Goal: Task Accomplishment & Management: Manage account settings

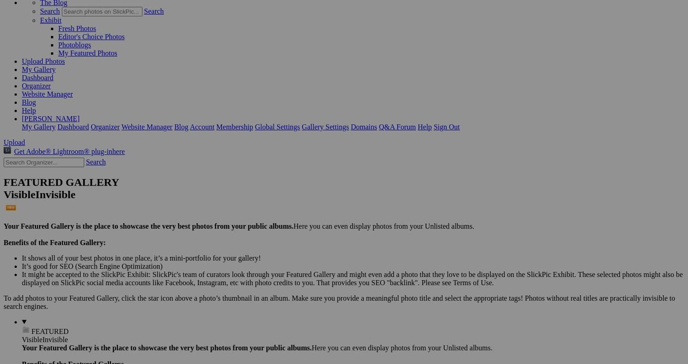
scroll to position [59, 0]
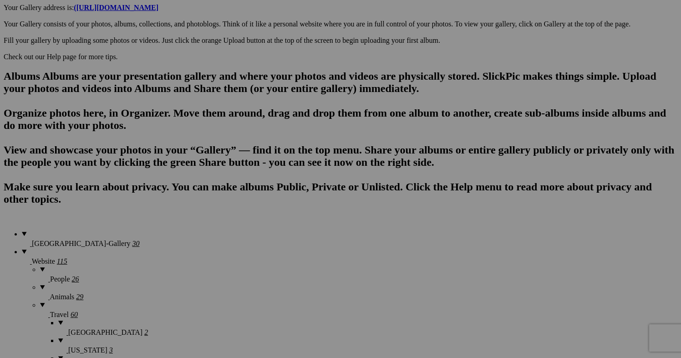
scroll to position [499, 0]
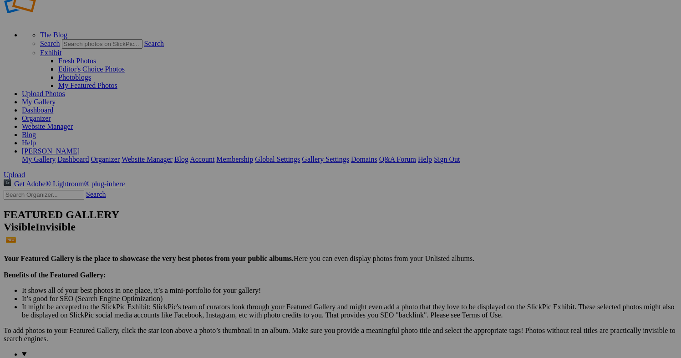
scroll to position [33, 0]
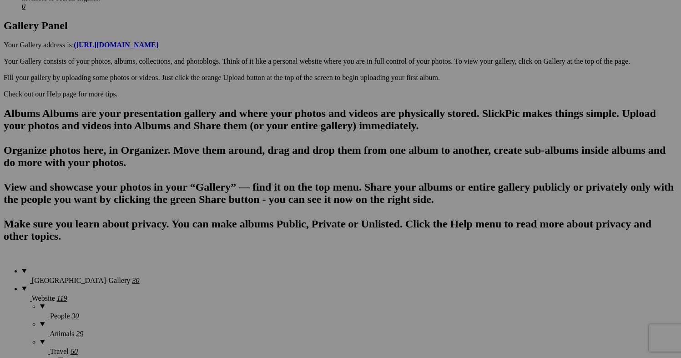
scroll to position [453, 0]
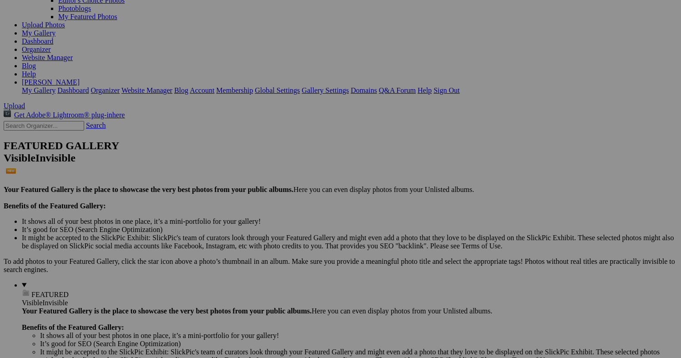
scroll to position [95, 0]
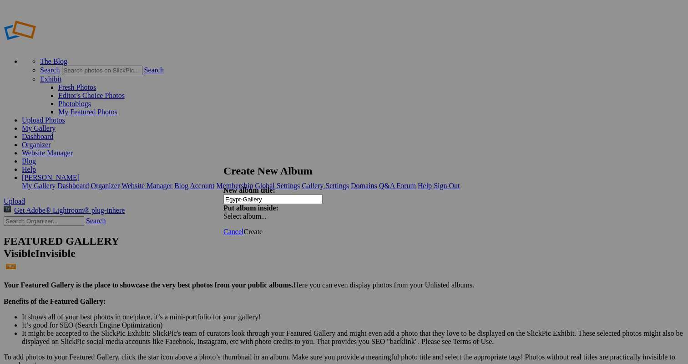
type input "Egypt-Gallery"
click at [263, 228] on span "Create" at bounding box center [252, 232] width 19 height 8
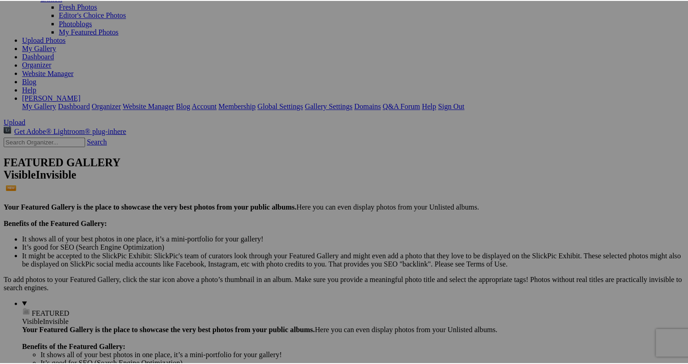
scroll to position [80, 0]
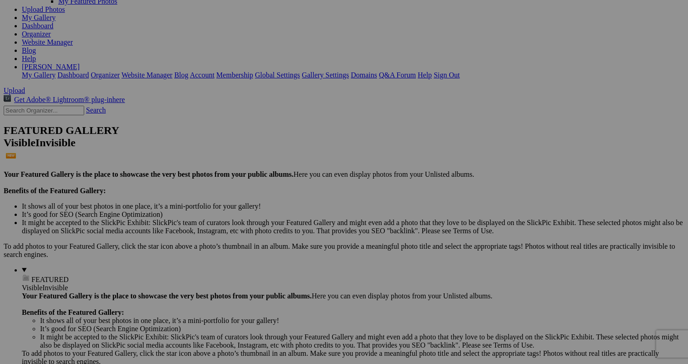
scroll to position [110, 0]
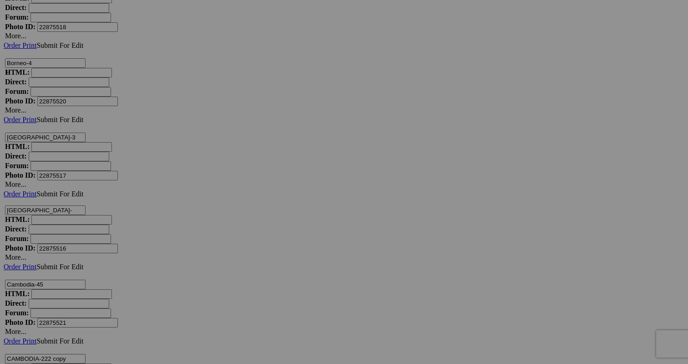
scroll to position [2604, 0]
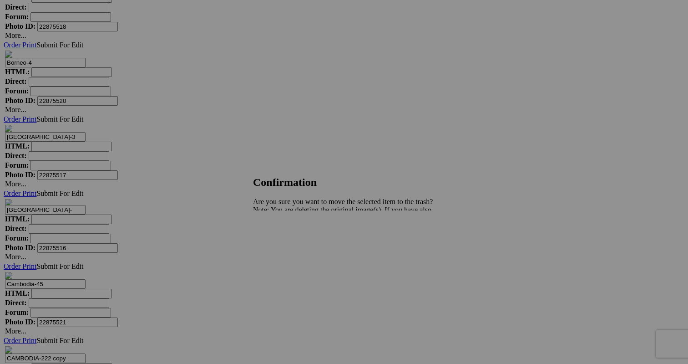
click at [284, 240] on span "Yes" at bounding box center [278, 242] width 10 height 8
click at [284, 239] on span "Yes" at bounding box center [278, 242] width 10 height 8
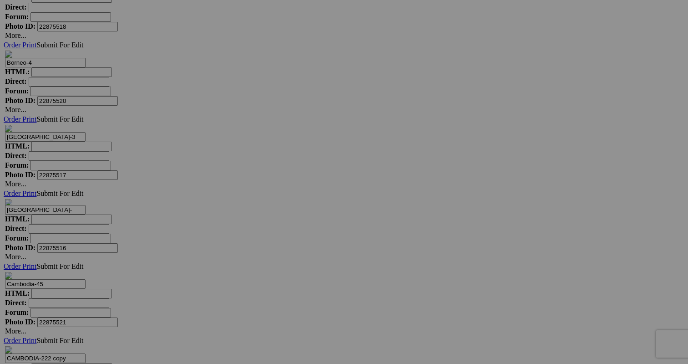
click at [284, 238] on span "Yes" at bounding box center [278, 242] width 10 height 8
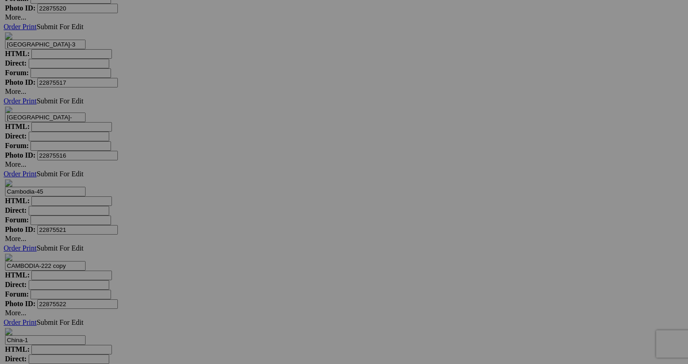
scroll to position [2702, 0]
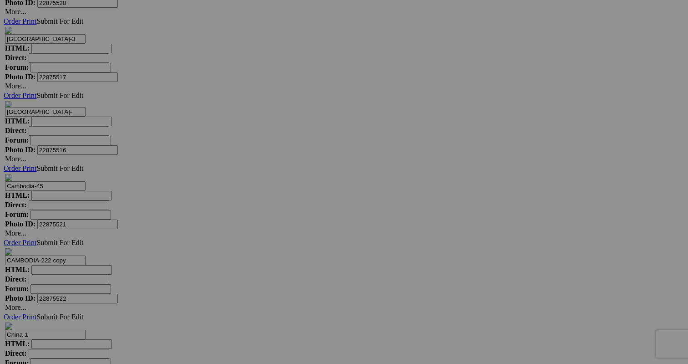
click at [284, 241] on span "Yes" at bounding box center [278, 242] width 10 height 8
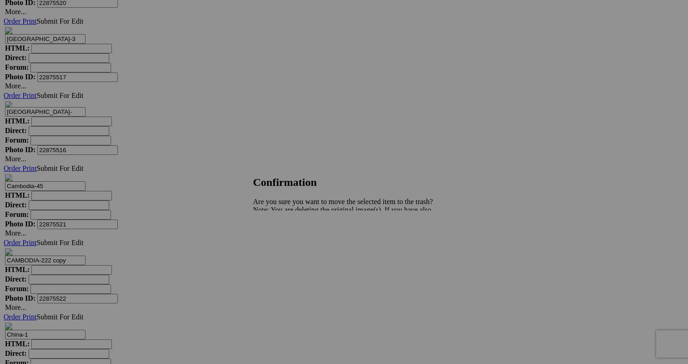
click at [284, 239] on span "Yes" at bounding box center [278, 242] width 10 height 8
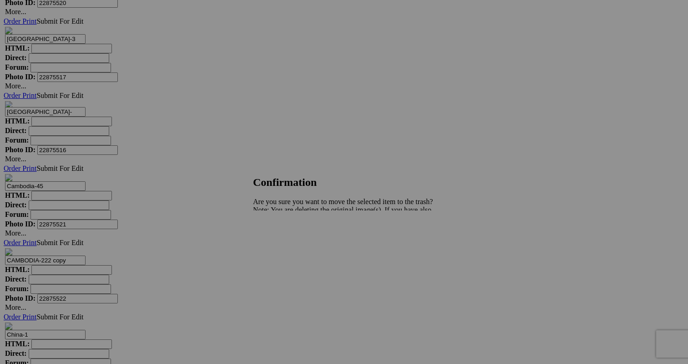
click at [284, 240] on span "Yes" at bounding box center [278, 242] width 10 height 8
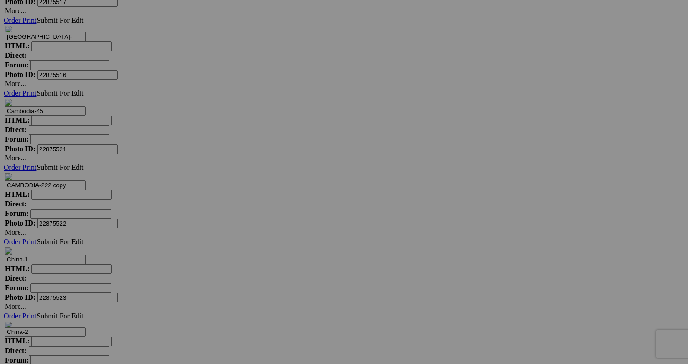
scroll to position [2755, 0]
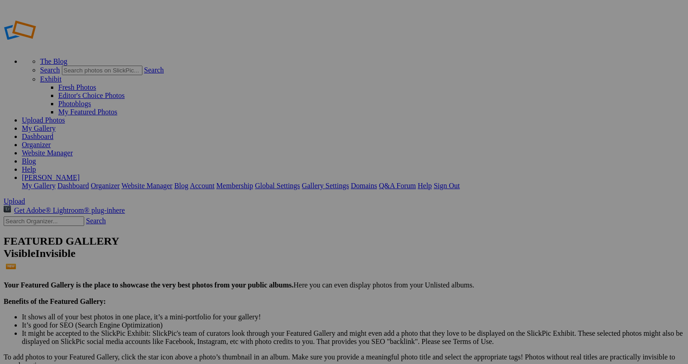
scroll to position [4, 0]
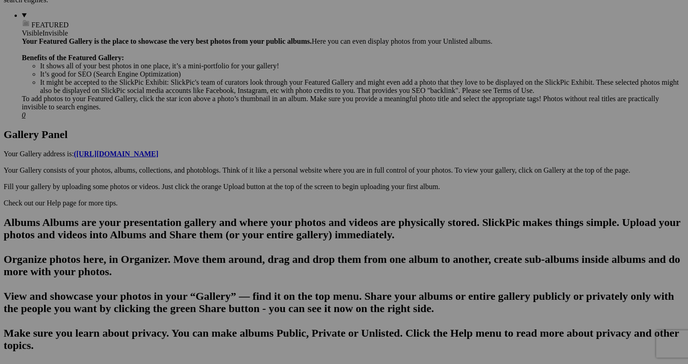
scroll to position [382, 0]
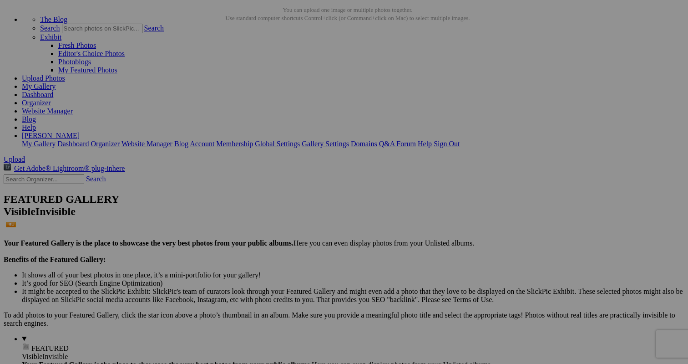
scroll to position [32, 0]
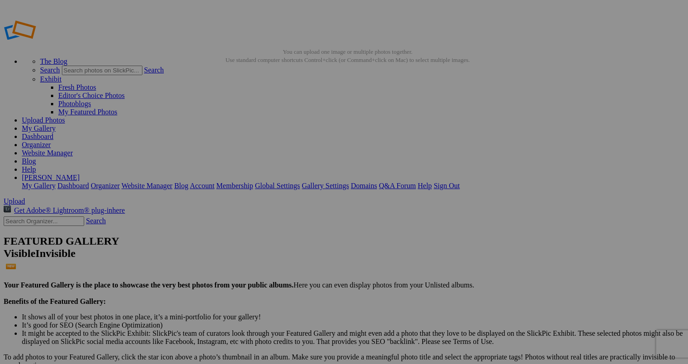
click at [284, 239] on span "Yes" at bounding box center [278, 242] width 10 height 8
click at [284, 244] on link "Yes" at bounding box center [278, 242] width 10 height 8
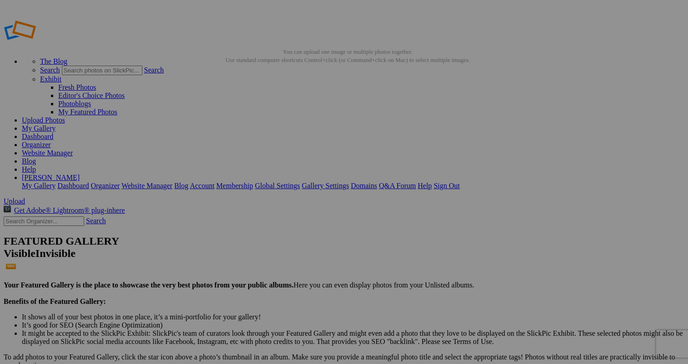
click at [284, 240] on link "Yes" at bounding box center [278, 242] width 10 height 8
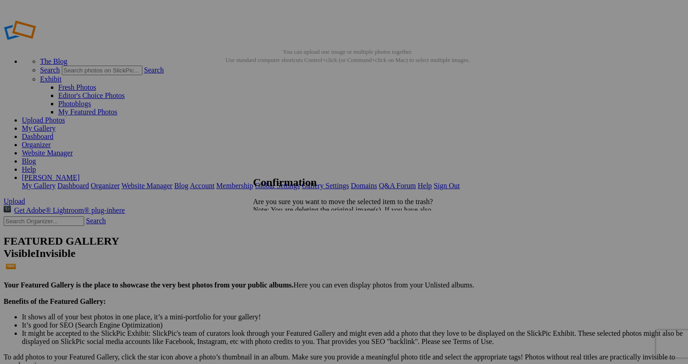
click at [284, 242] on link "Yes" at bounding box center [278, 242] width 10 height 8
click at [284, 242] on span "Yes" at bounding box center [278, 242] width 10 height 8
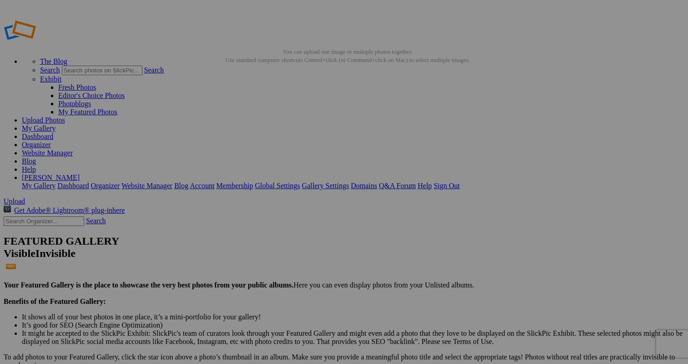
click at [284, 243] on span "Yes" at bounding box center [278, 242] width 10 height 8
click at [284, 240] on span "Yes" at bounding box center [278, 242] width 10 height 8
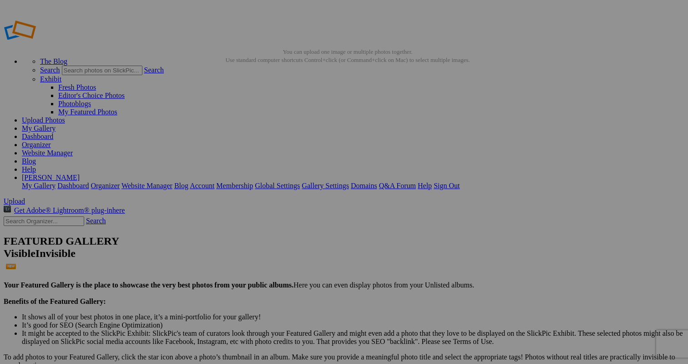
click at [284, 238] on link "Yes" at bounding box center [278, 242] width 10 height 8
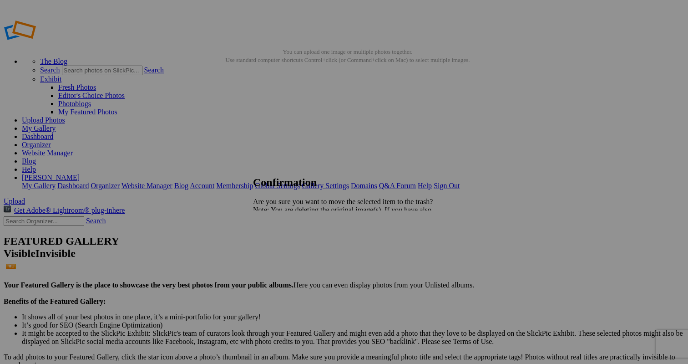
click at [284, 244] on span "Yes" at bounding box center [278, 242] width 10 height 8
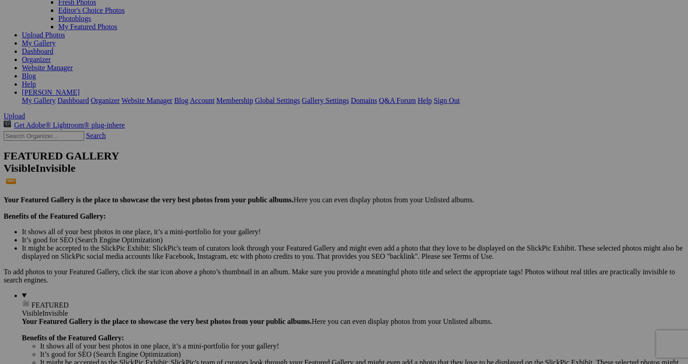
scroll to position [96, 0]
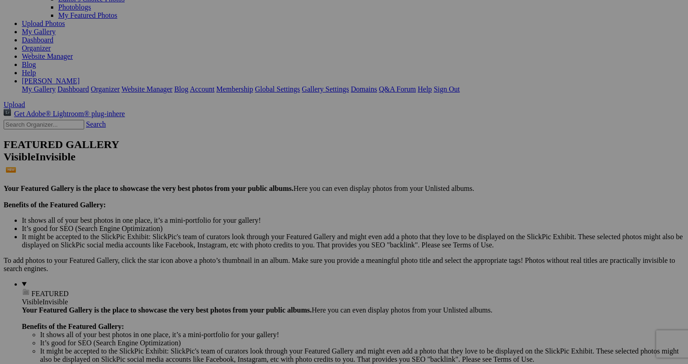
click at [284, 241] on span "Yes" at bounding box center [278, 242] width 10 height 8
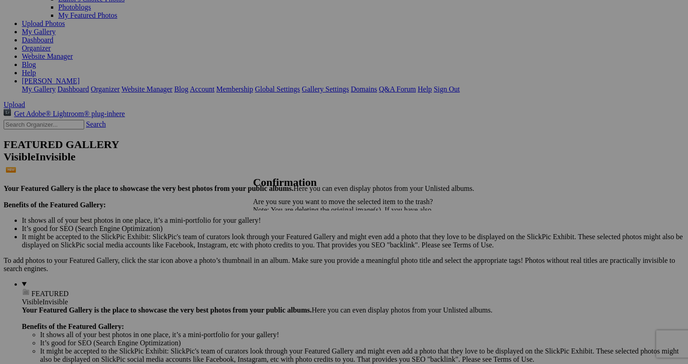
click at [284, 240] on span "Yes" at bounding box center [278, 242] width 10 height 8
click at [284, 243] on span "Yes" at bounding box center [278, 242] width 10 height 8
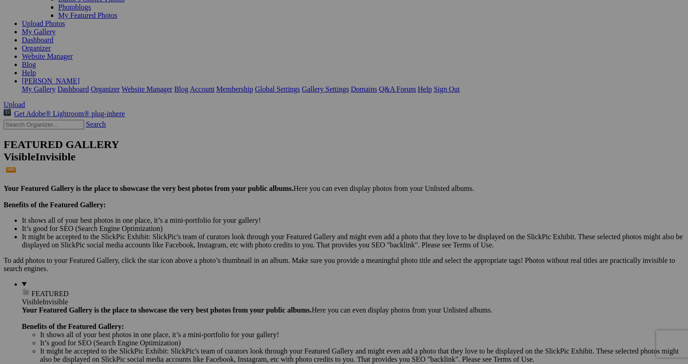
click at [284, 239] on span "Yes" at bounding box center [278, 242] width 10 height 8
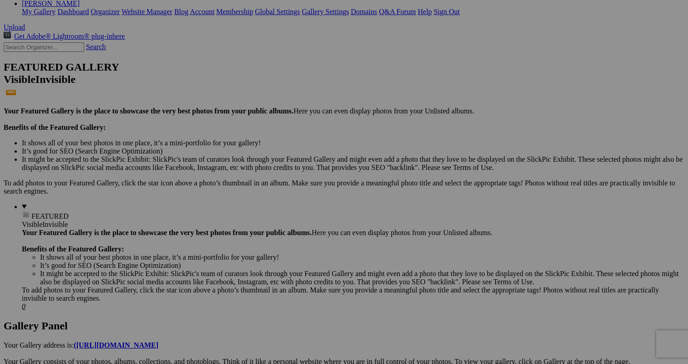
scroll to position [180, 0]
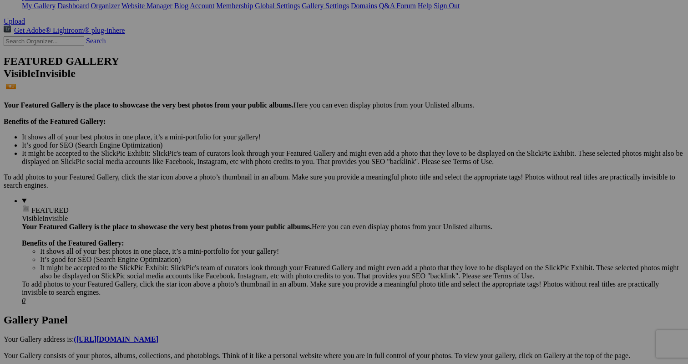
click at [284, 240] on span "Yes" at bounding box center [278, 242] width 10 height 8
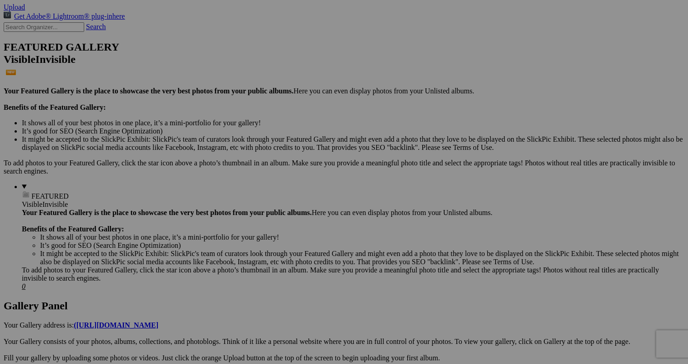
scroll to position [206, 0]
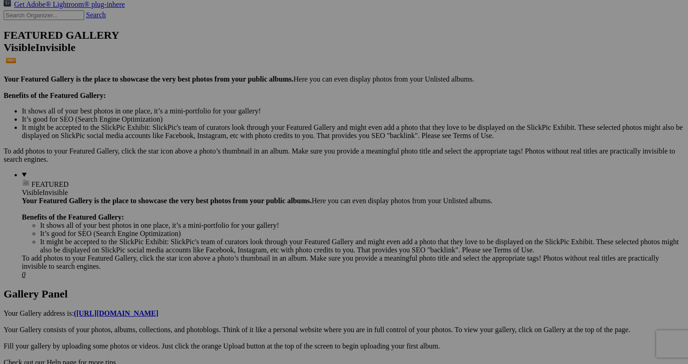
click at [435, 238] on div "Cancel Yes" at bounding box center [344, 242] width 182 height 8
click at [284, 240] on span "Yes" at bounding box center [278, 242] width 10 height 8
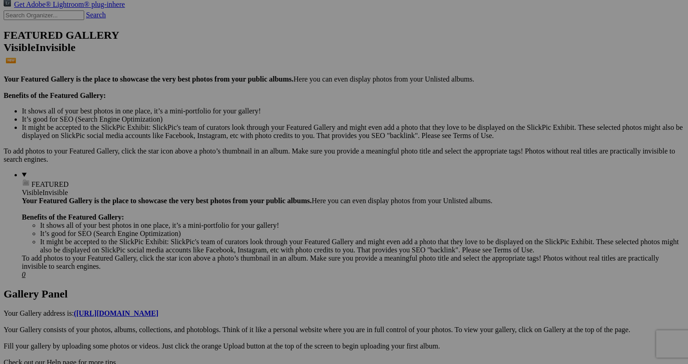
click at [284, 241] on span "Yes" at bounding box center [278, 242] width 10 height 8
click at [284, 244] on span "Yes" at bounding box center [278, 242] width 10 height 8
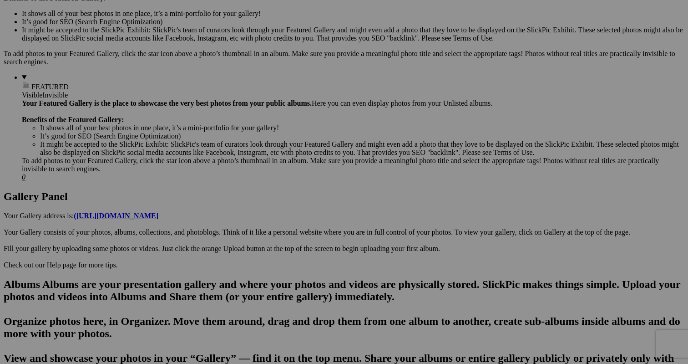
scroll to position [312, 0]
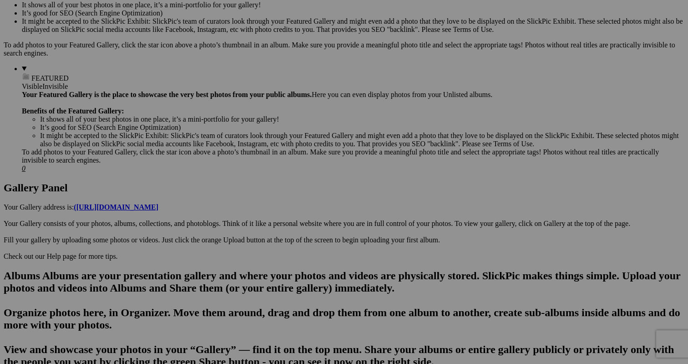
click at [284, 243] on span "Yes" at bounding box center [278, 242] width 10 height 8
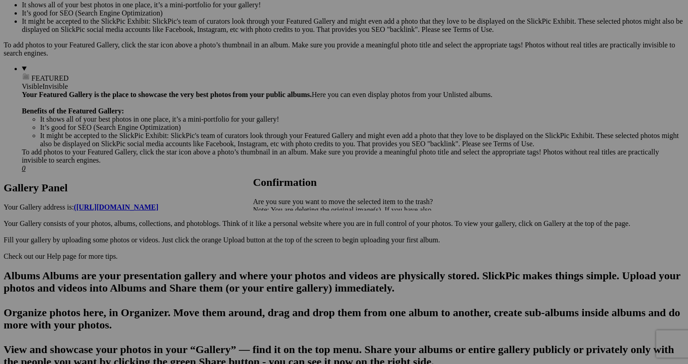
click at [284, 239] on span "Yes" at bounding box center [278, 242] width 10 height 8
click at [284, 242] on span "Yes" at bounding box center [278, 242] width 10 height 8
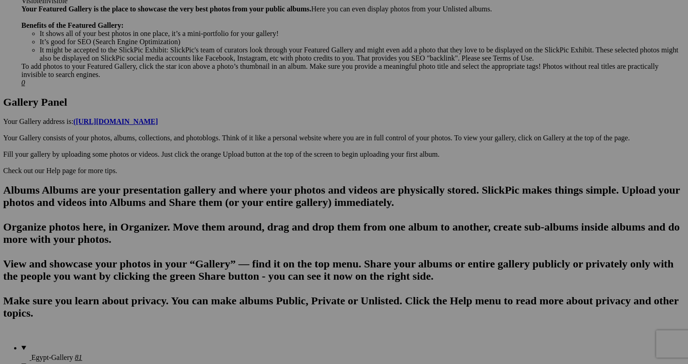
scroll to position [409, 0]
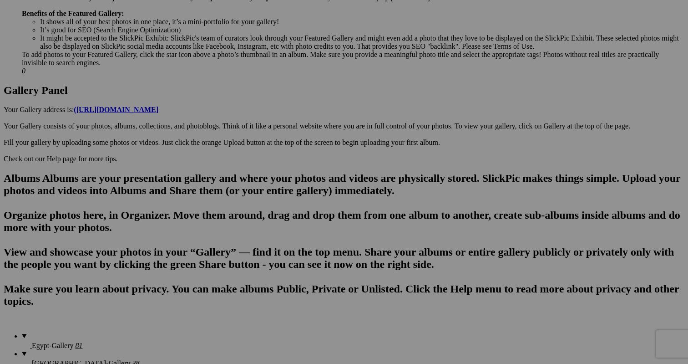
click at [284, 243] on span "Yes" at bounding box center [278, 242] width 10 height 8
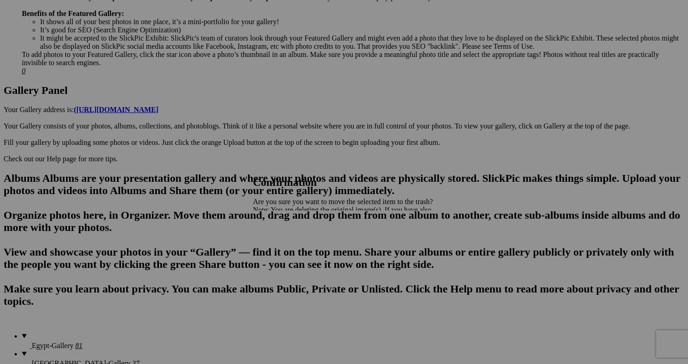
click at [284, 238] on span "Yes" at bounding box center [278, 242] width 10 height 8
click at [284, 241] on span "Yes" at bounding box center [278, 242] width 10 height 8
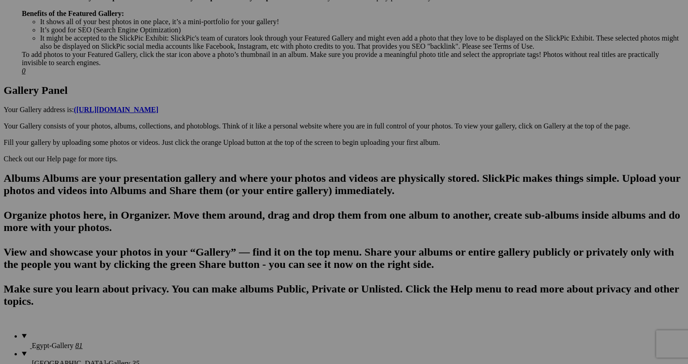
click at [284, 241] on span "Yes" at bounding box center [278, 242] width 10 height 8
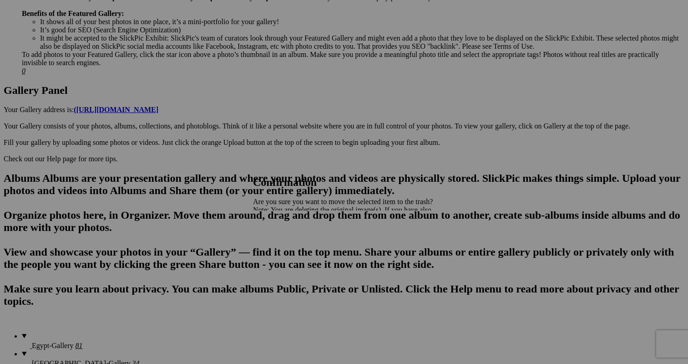
click at [284, 243] on link "Yes" at bounding box center [278, 242] width 10 height 8
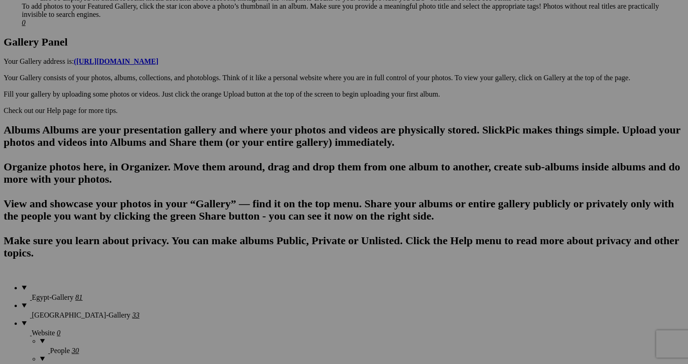
scroll to position [463, 0]
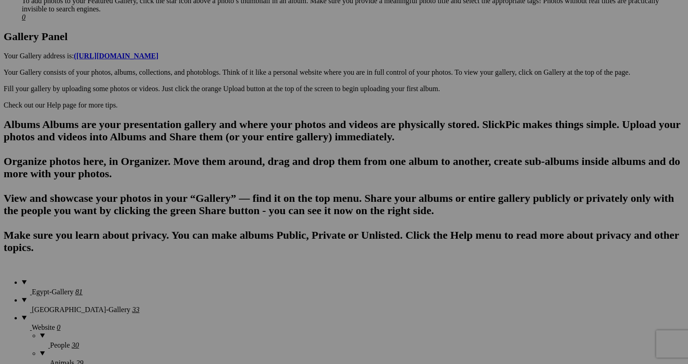
click at [284, 241] on span "Yes" at bounding box center [278, 242] width 10 height 8
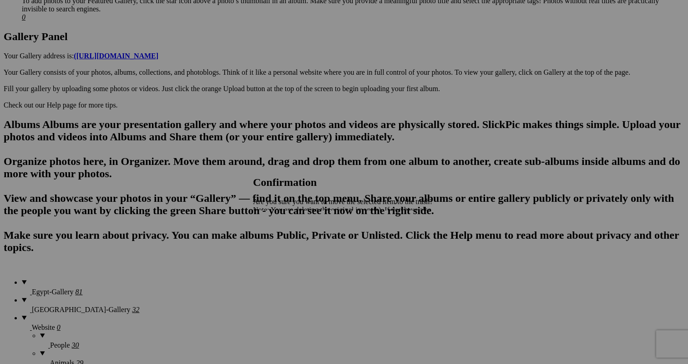
click at [284, 239] on span "Yes" at bounding box center [278, 242] width 10 height 8
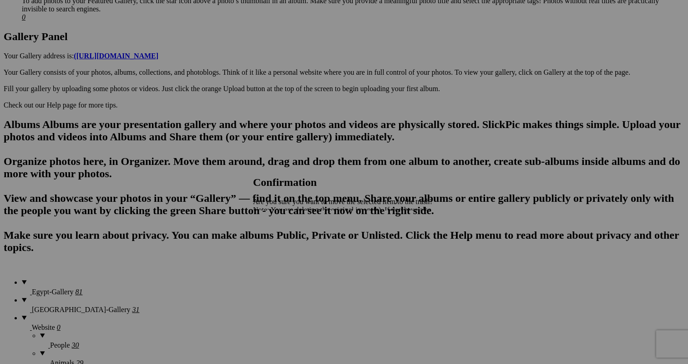
click at [284, 239] on span "Yes" at bounding box center [278, 242] width 10 height 8
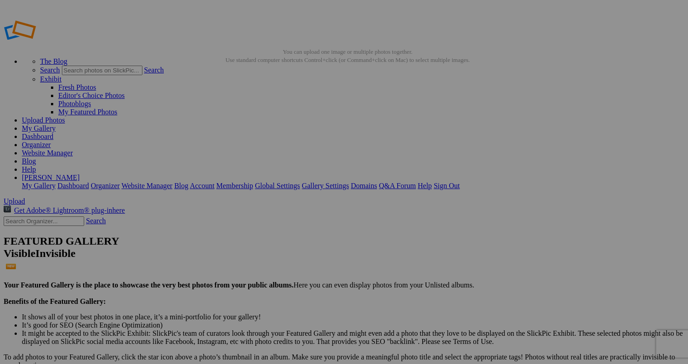
scroll to position [0, 0]
